Goal: Task Accomplishment & Management: Use online tool/utility

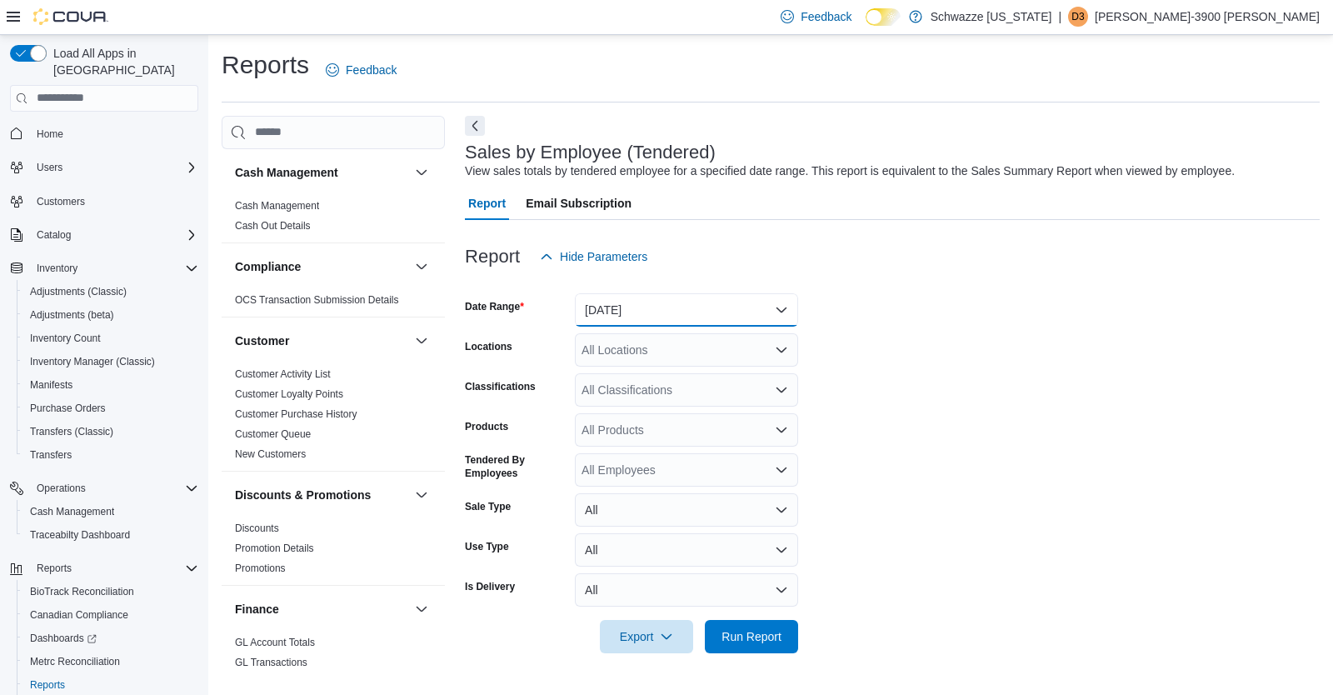
click at [727, 302] on button "[DATE]" at bounding box center [686, 309] width 223 height 33
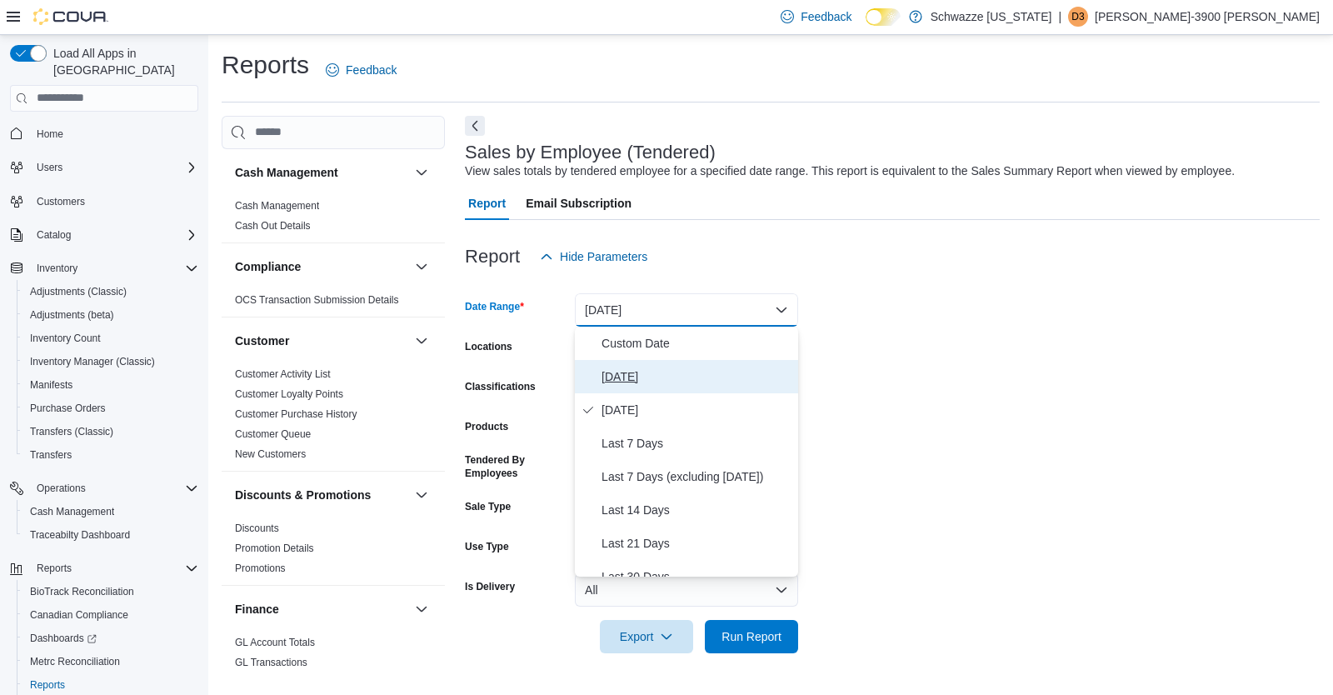
click at [613, 373] on span "[DATE]" at bounding box center [696, 376] width 190 height 20
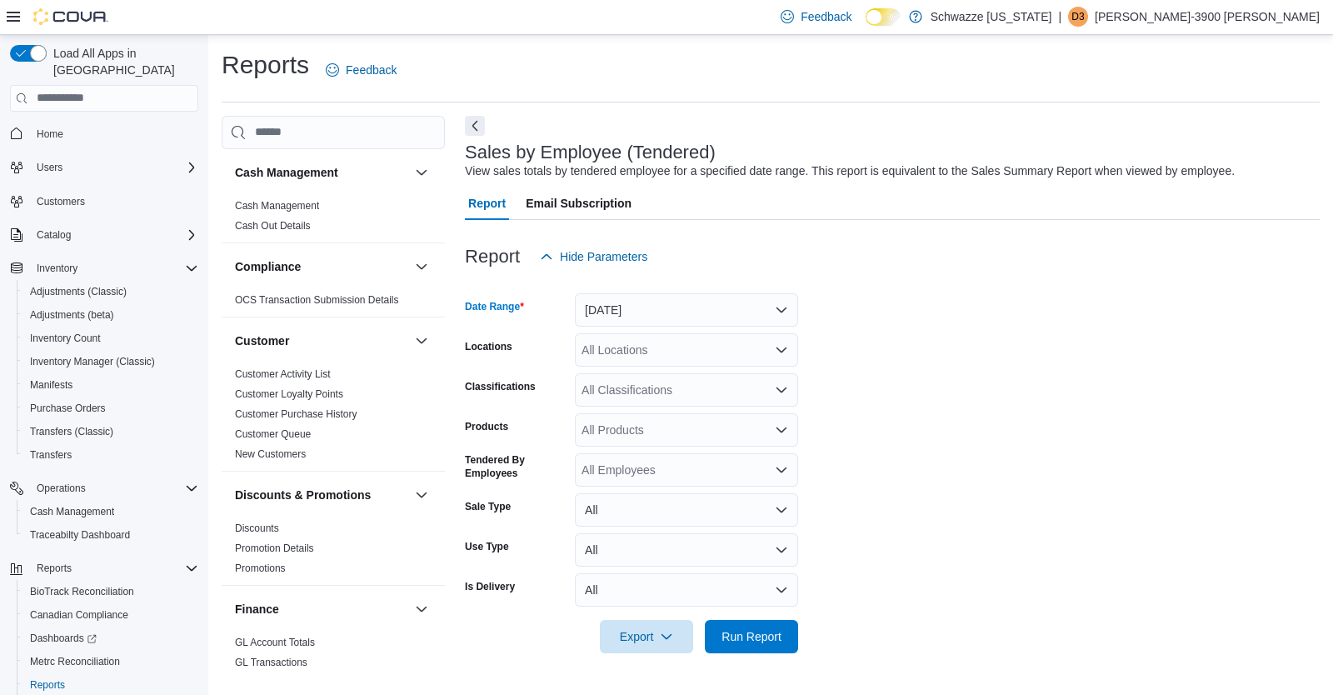
click at [700, 348] on div "All Locations" at bounding box center [686, 349] width 223 height 33
type input "***"
click at [644, 374] on span "EDW01 [GEOGRAPHIC_DATA]" at bounding box center [701, 378] width 165 height 17
click at [675, 304] on button "[DATE]" at bounding box center [686, 309] width 223 height 33
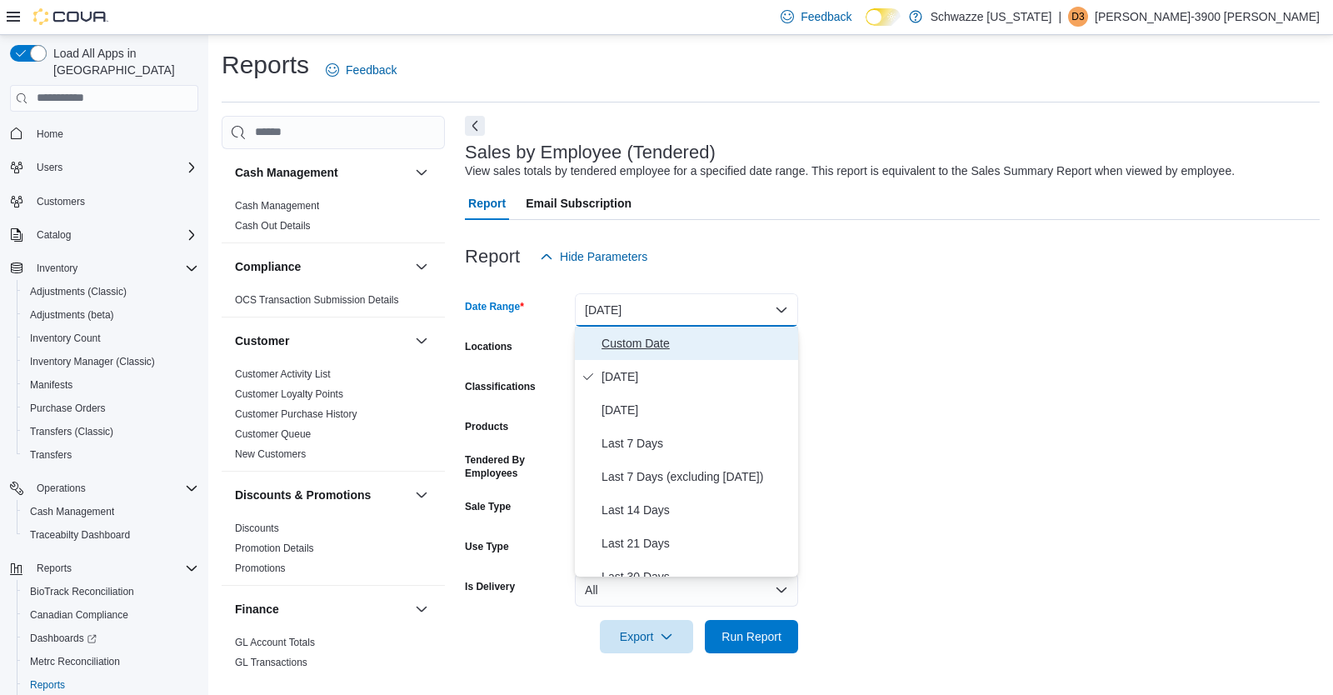
click at [652, 337] on span "Custom Date" at bounding box center [696, 343] width 190 height 20
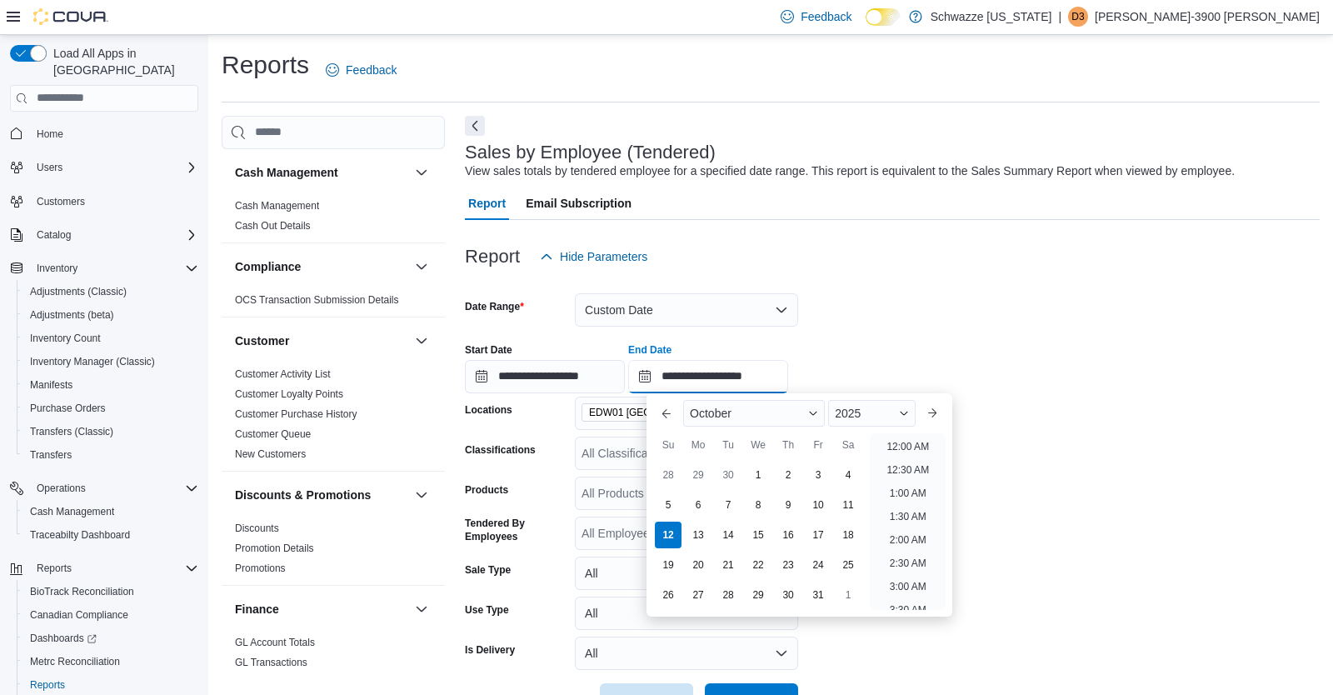
click at [774, 376] on input "**********" at bounding box center [708, 376] width 160 height 33
click at [905, 523] on li "12:00 PM" at bounding box center [908, 525] width 56 height 20
type input "**********"
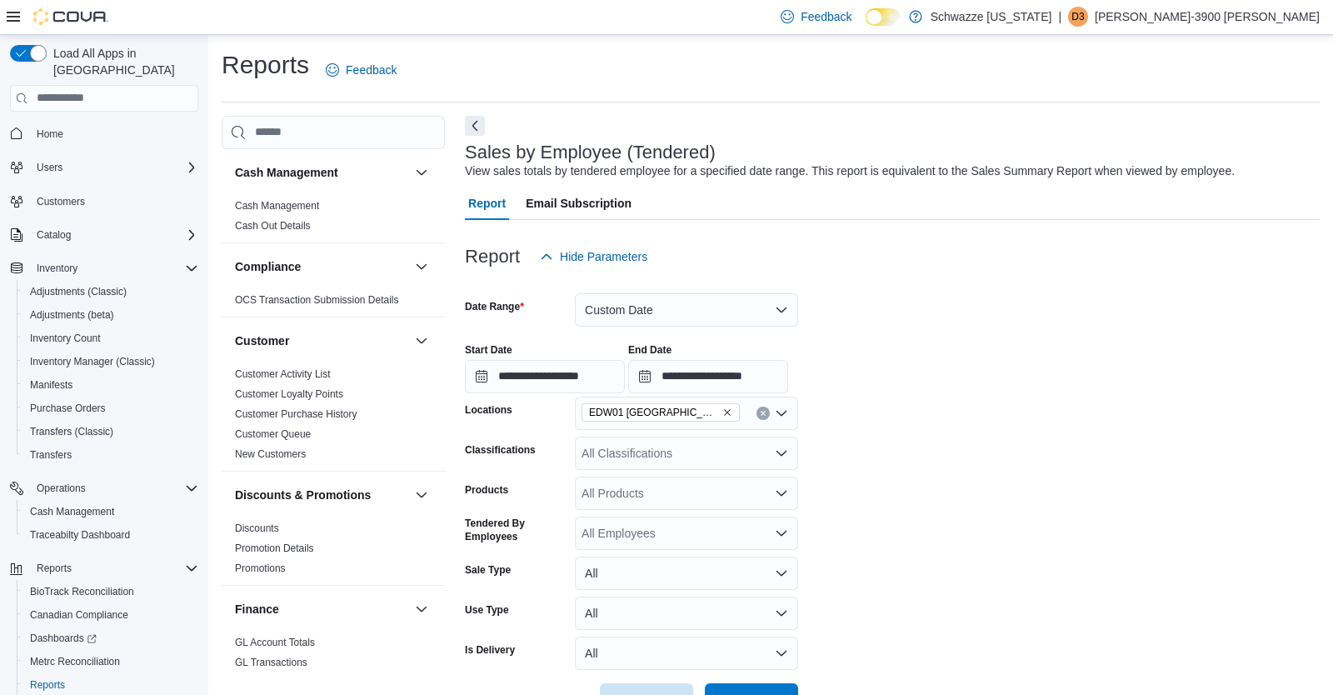
scroll to position [54, 0]
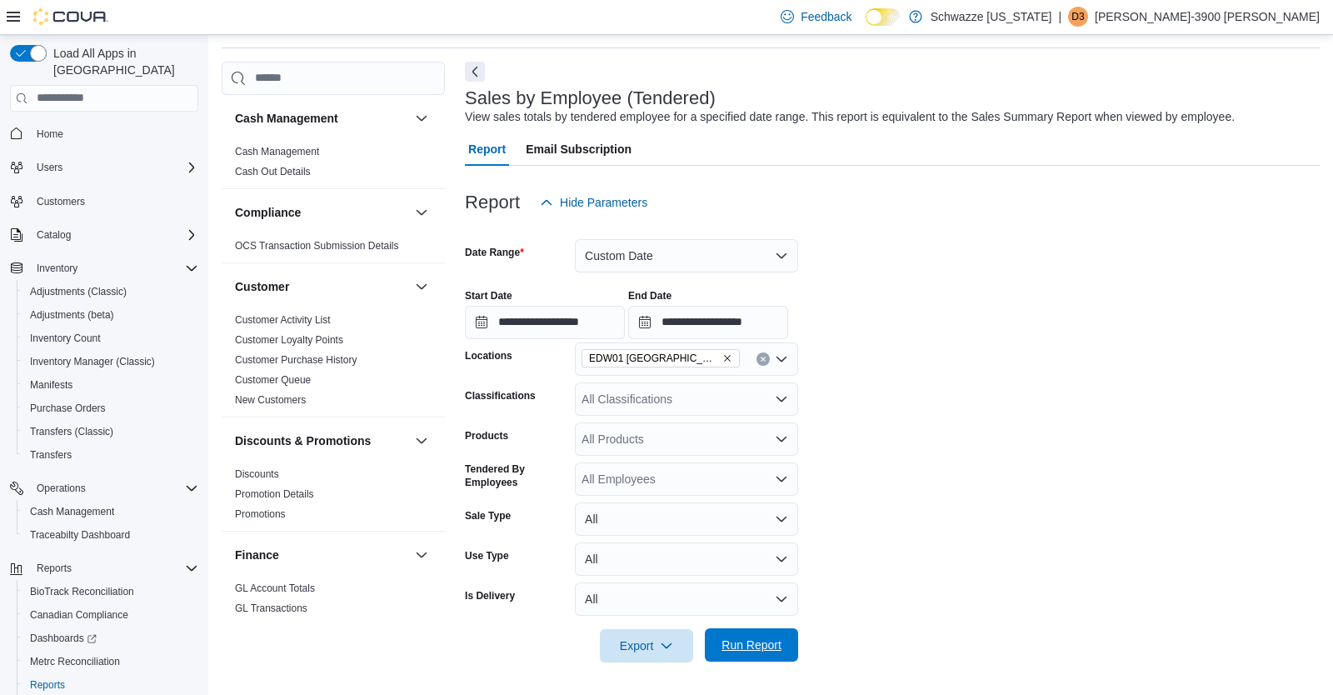
click at [747, 636] on span "Run Report" at bounding box center [751, 644] width 73 height 33
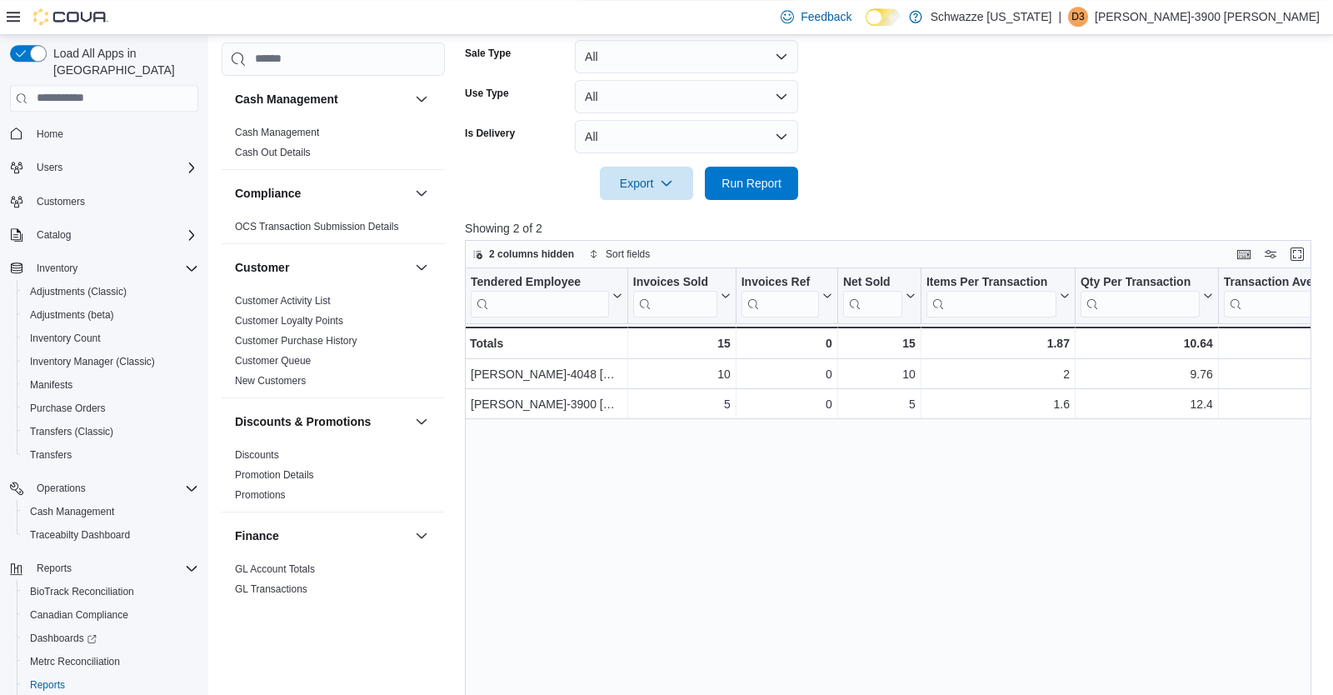
scroll to position [539, 0]
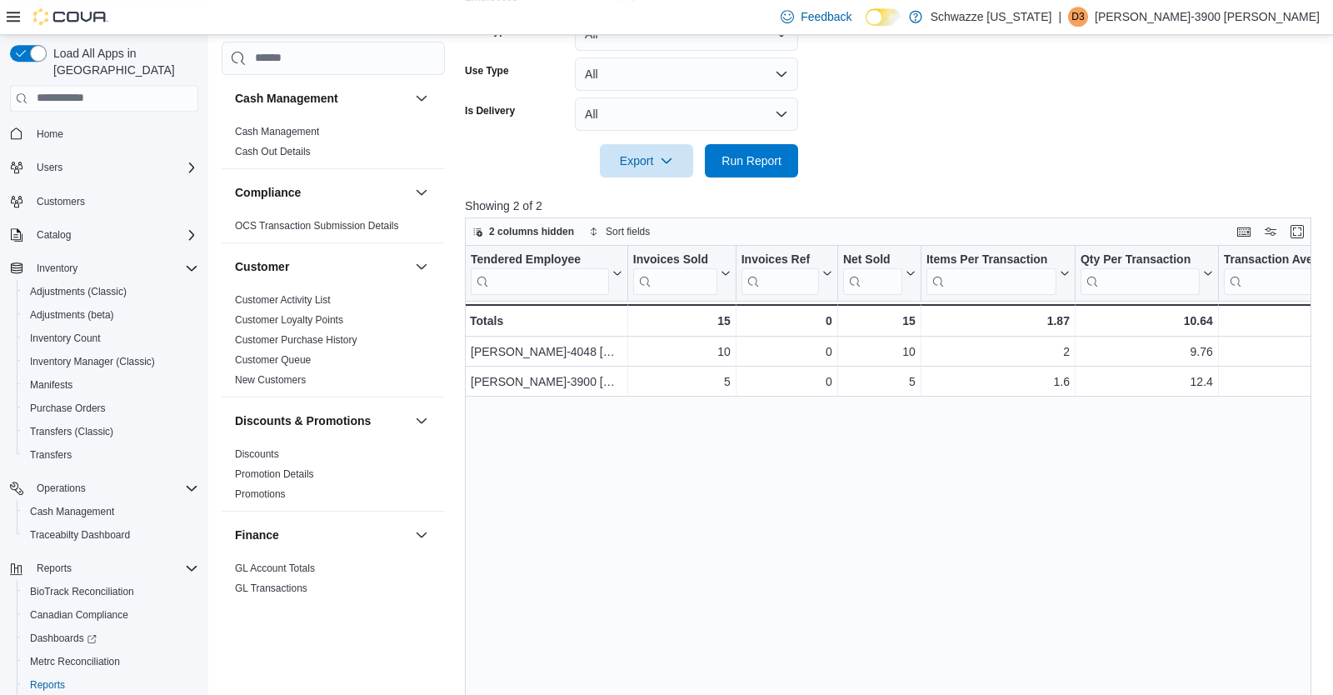
click at [1002, 466] on div "Tendered Employee Click to view column header actions Invoices Sold Click to vi…" at bounding box center [888, 510] width 846 height 528
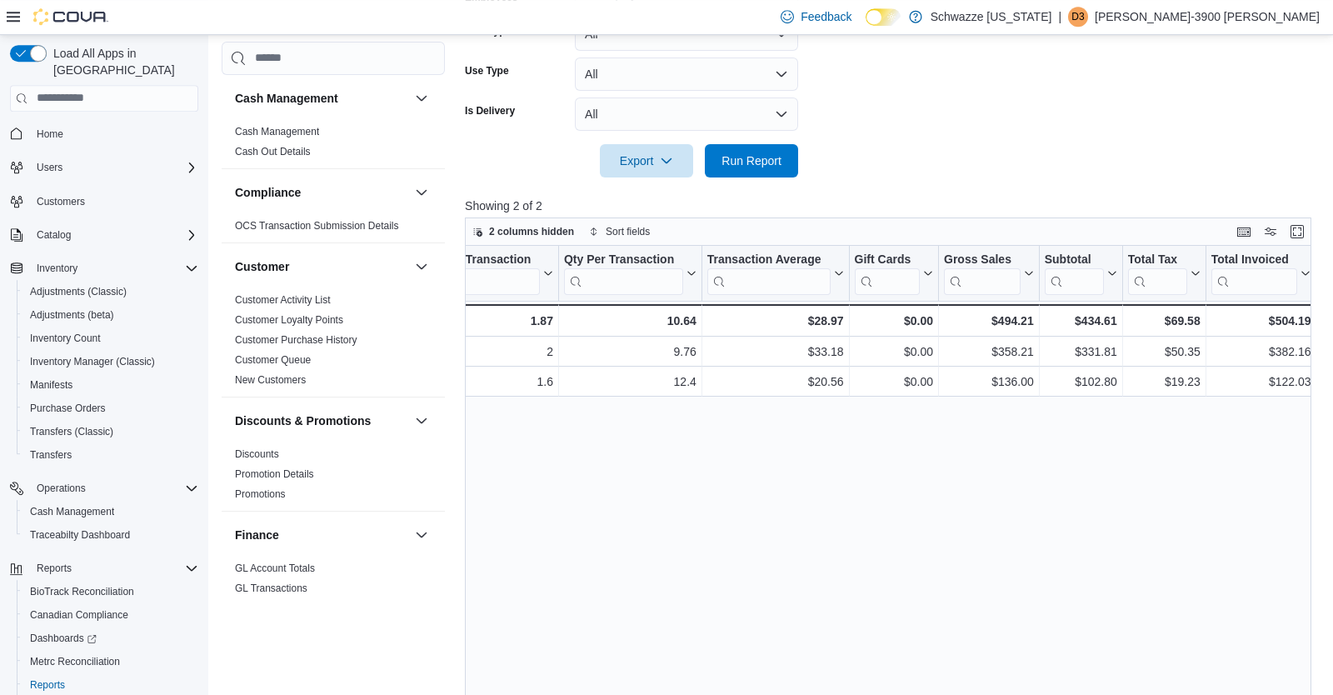
scroll to position [0, 518]
click at [1002, 466] on div "Tendered Employee Click to view column header actions Invoices Sold Click to vi…" at bounding box center [888, 510] width 846 height 528
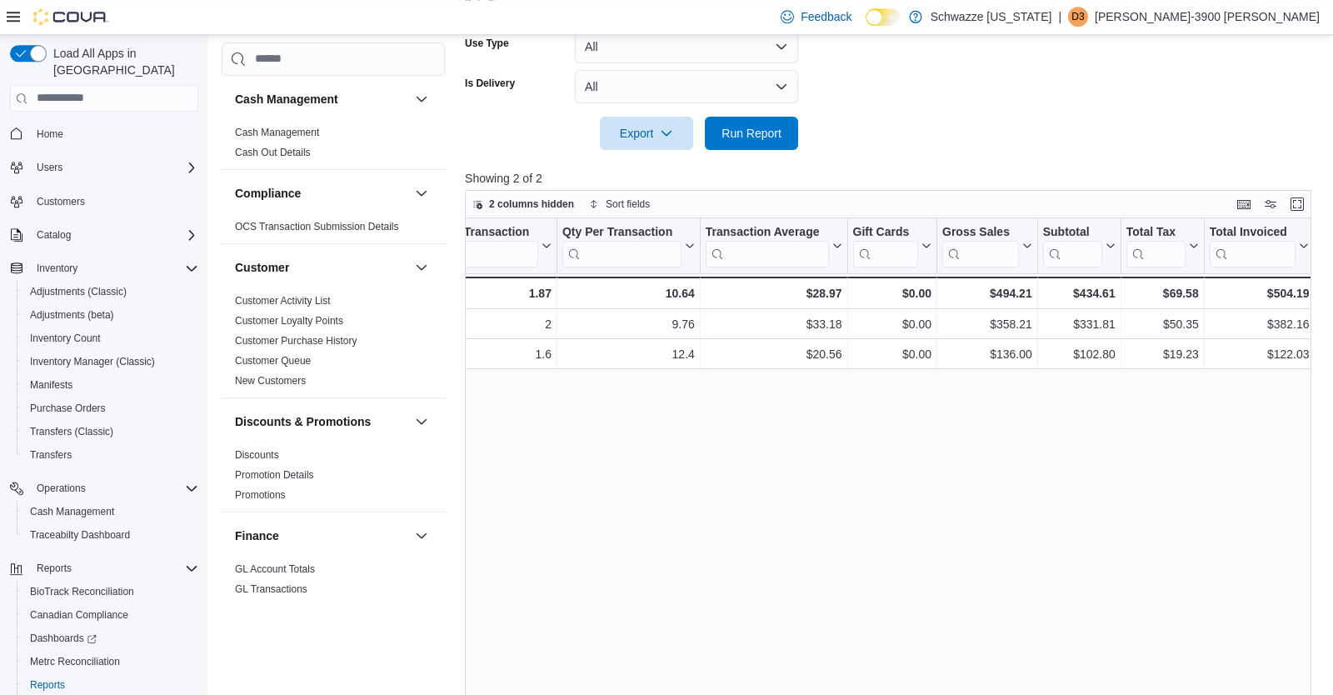
click at [1002, 466] on div "Tendered Employee Click to view column header actions Invoices Sold Click to vi…" at bounding box center [888, 482] width 846 height 528
